Goal: Find specific page/section: Find specific page/section

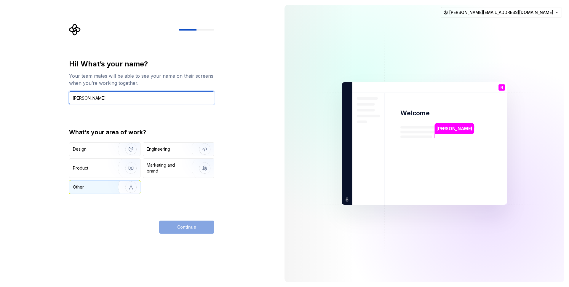
type input "[PERSON_NAME]"
click at [101, 193] on div "Other" at bounding box center [104, 187] width 71 height 13
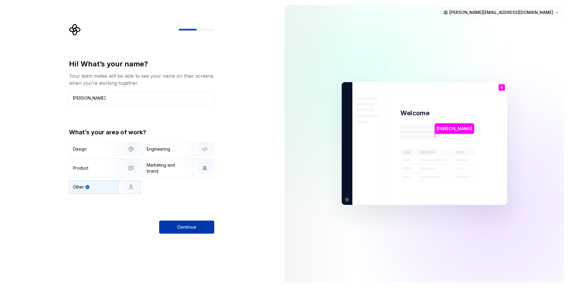
click at [191, 226] on span "Continue" at bounding box center [186, 227] width 19 height 6
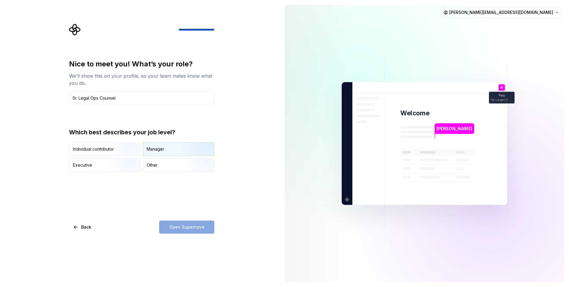
type input "Sr. Legal Ops Counsel"
click at [189, 149] on img "button" at bounding box center [200, 157] width 38 height 40
click at [182, 225] on span "Open Supernova" at bounding box center [186, 227] width 35 height 6
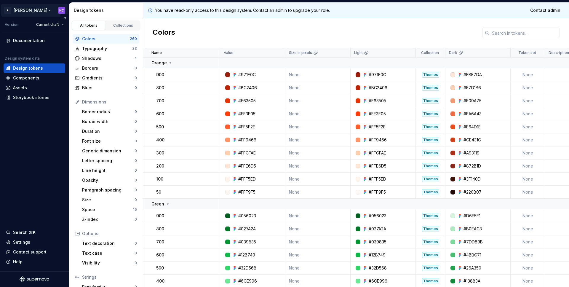
click at [27, 12] on html "R [PERSON_NAME] NC Version Current draft Documentation Design system data Desig…" at bounding box center [284, 143] width 569 height 287
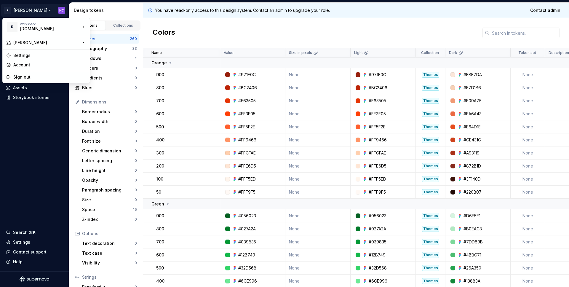
click at [33, 12] on html "R [PERSON_NAME] NC Version Current draft Documentation Design system data Desig…" at bounding box center [284, 143] width 569 height 287
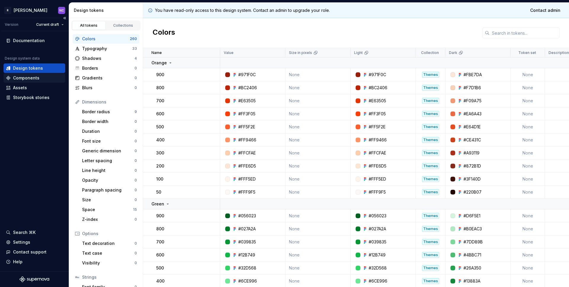
click at [41, 80] on div "Components" at bounding box center [34, 78] width 57 height 6
